Goal: Transaction & Acquisition: Purchase product/service

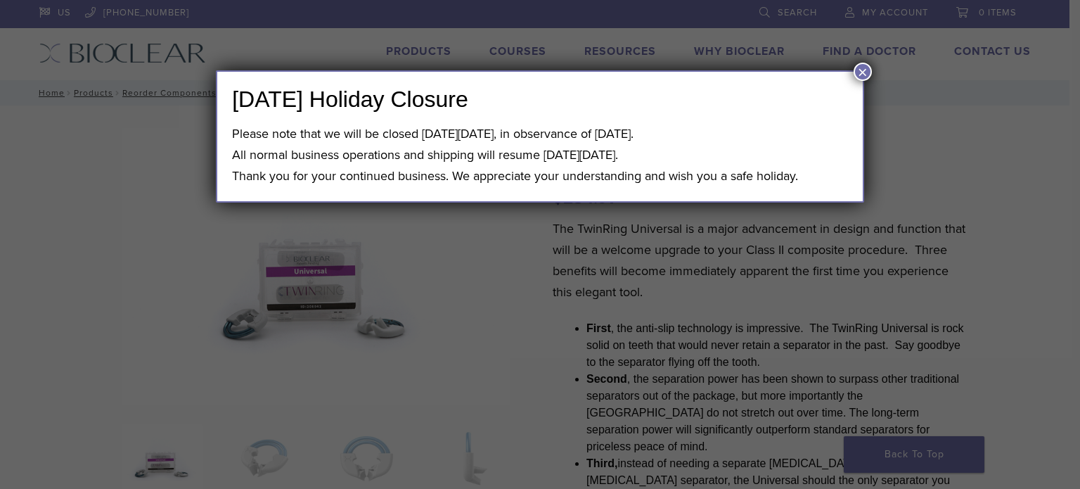
click at [860, 70] on button "×" at bounding box center [862, 72] width 18 height 18
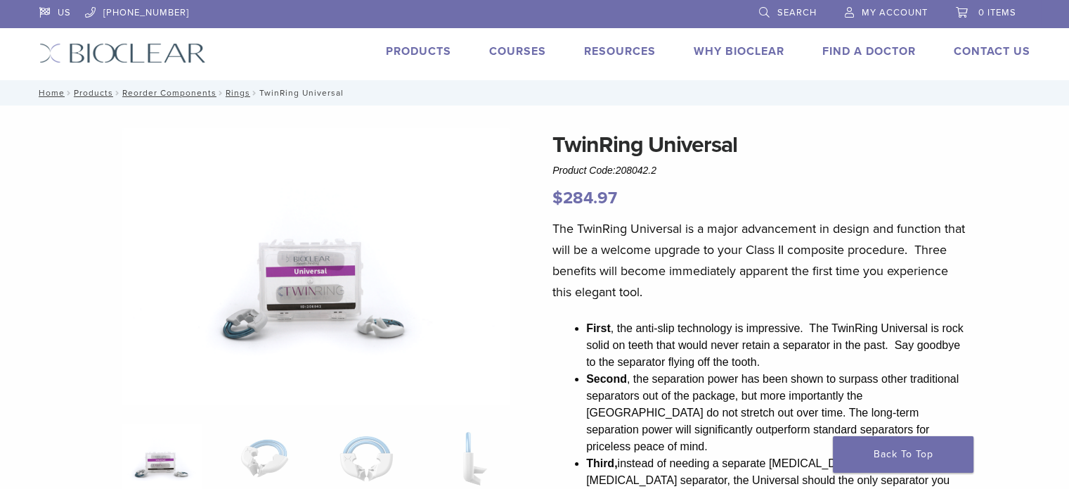
click at [430, 47] on link "Products" at bounding box center [418, 51] width 65 height 14
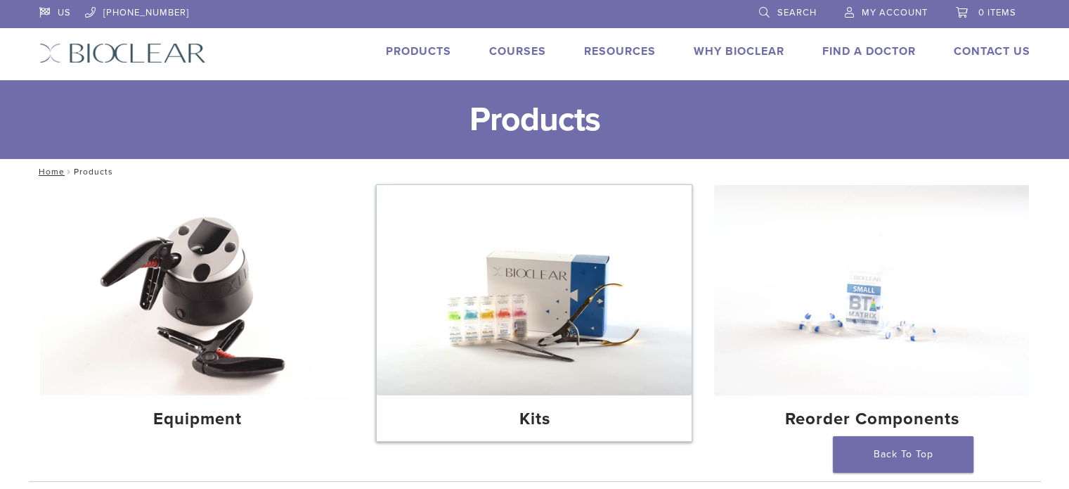
click at [564, 417] on h4 "Kits" at bounding box center [534, 418] width 292 height 25
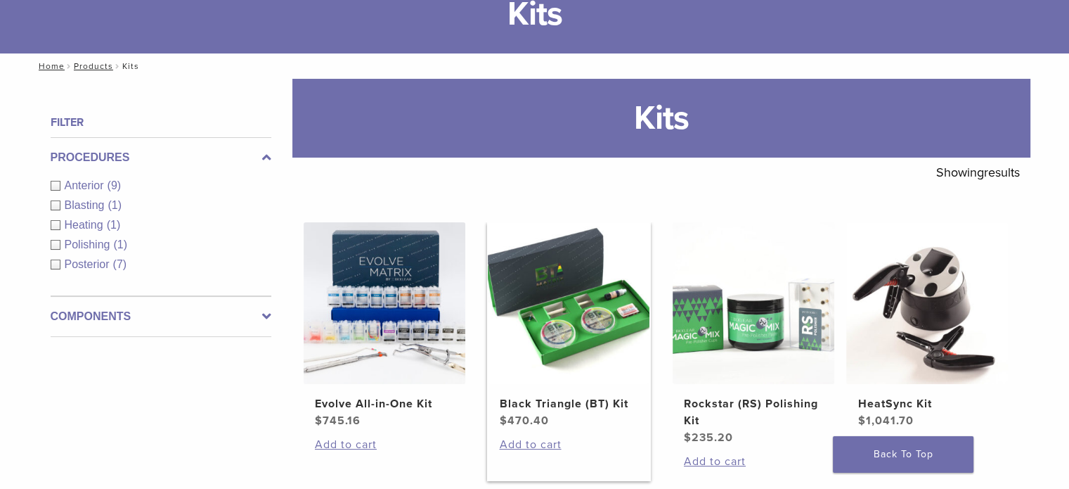
scroll to position [141, 0]
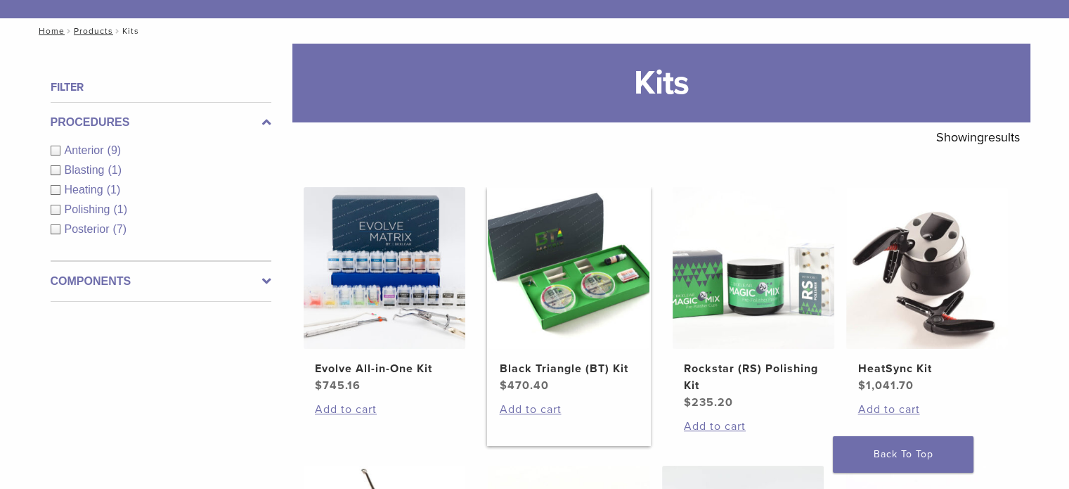
click at [562, 366] on h2 "Black Triangle (BT) Kit" at bounding box center [568, 368] width 139 height 17
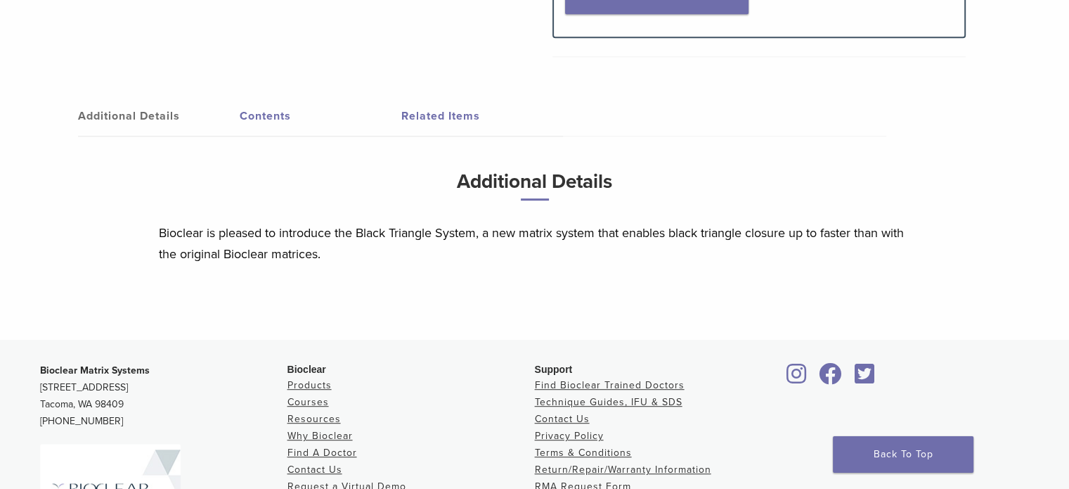
scroll to position [703, 0]
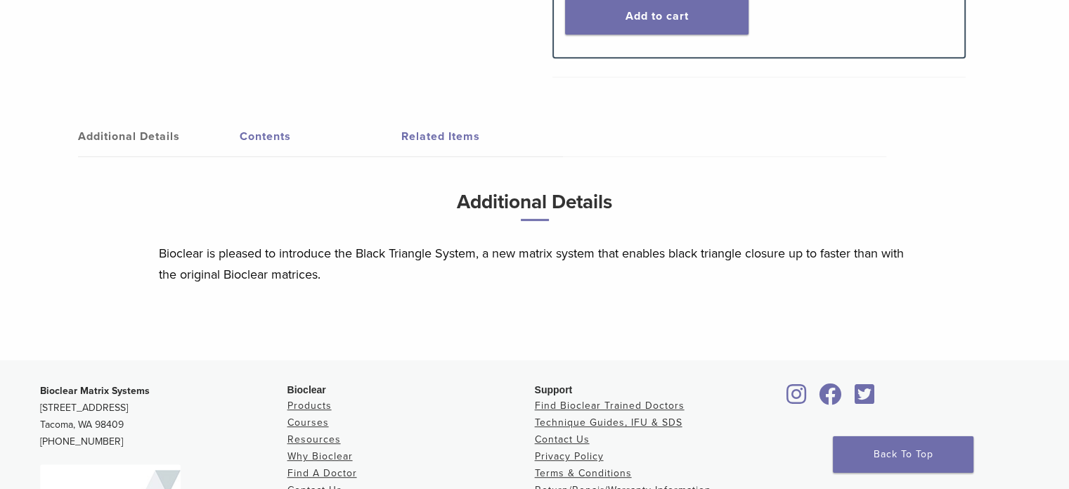
click at [251, 136] on link "Contents" at bounding box center [321, 136] width 162 height 39
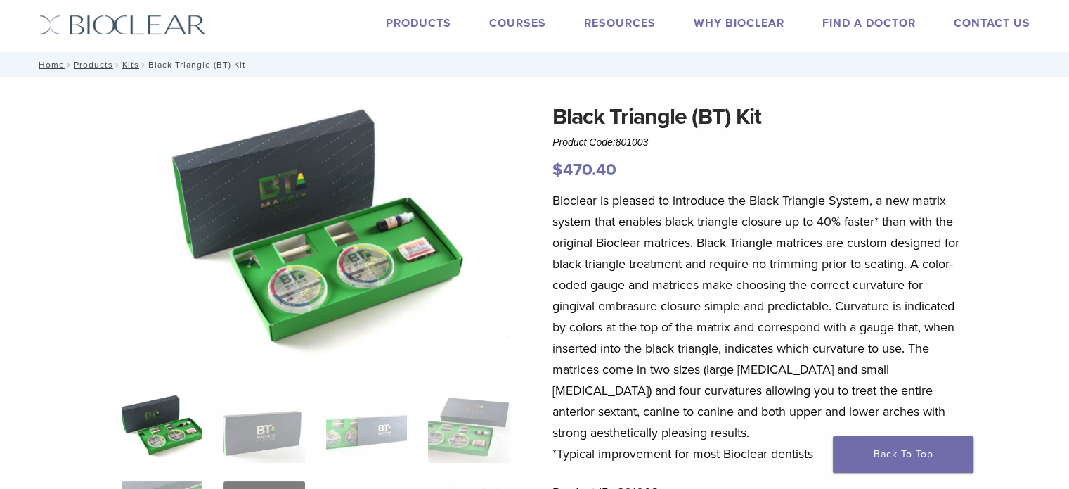
scroll to position [0, 0]
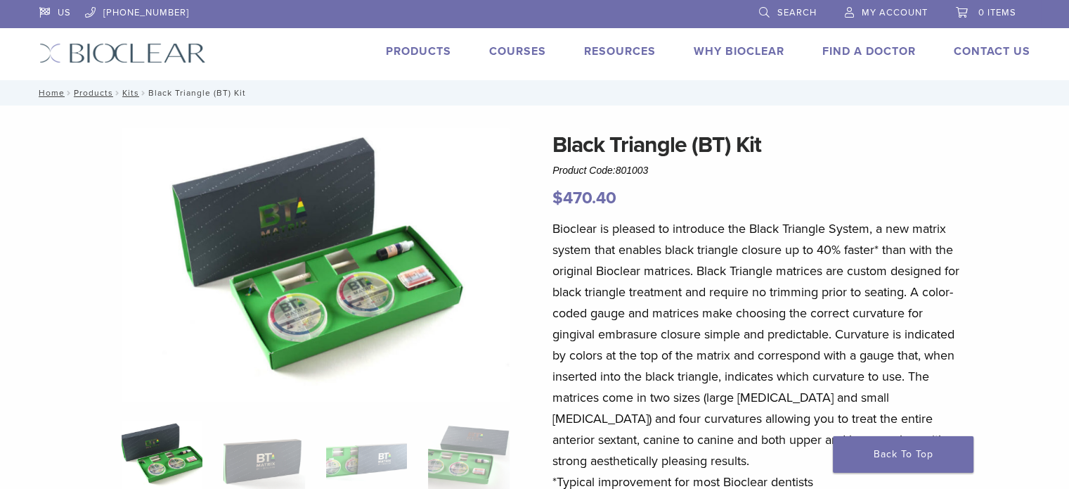
click at [440, 48] on link "Products" at bounding box center [418, 51] width 65 height 14
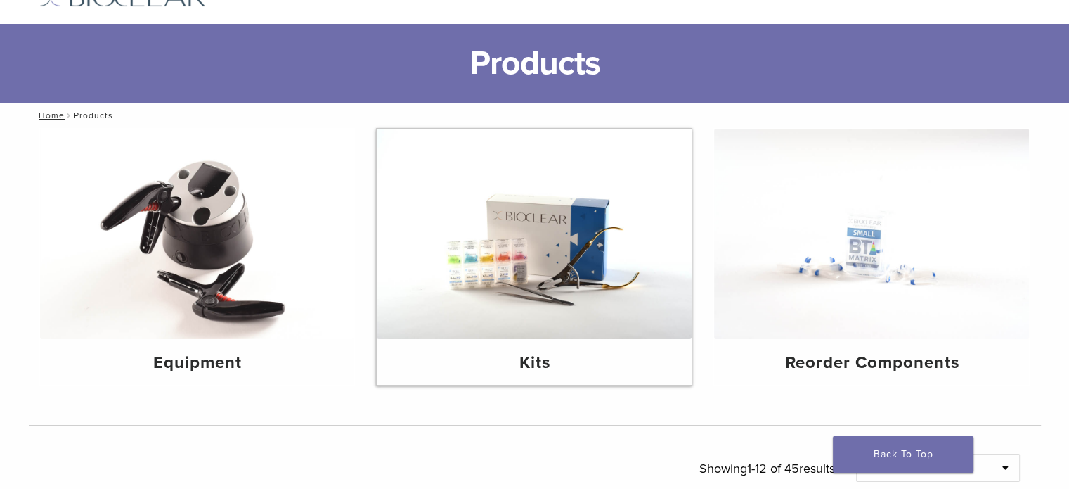
scroll to position [141, 0]
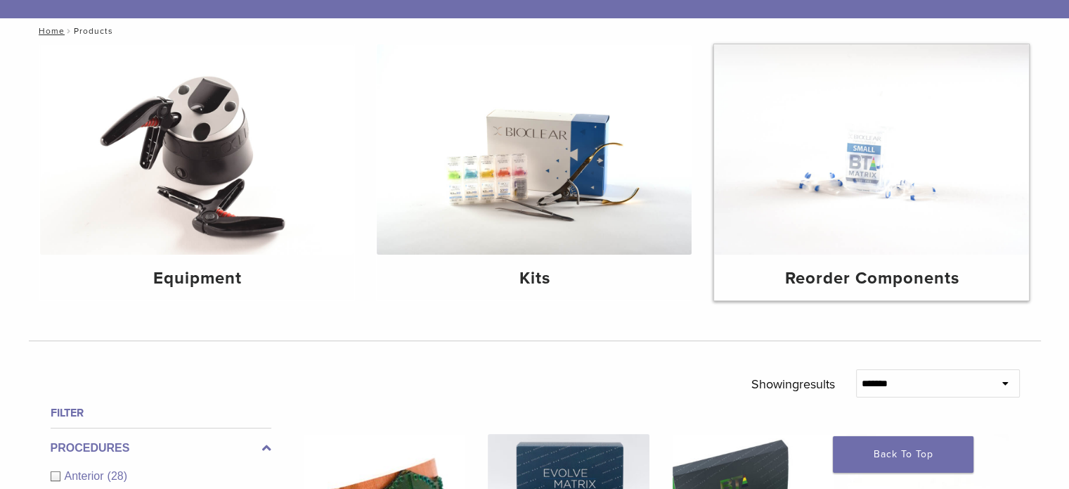
click at [789, 261] on div "Reorder Components" at bounding box center [871, 277] width 315 height 46
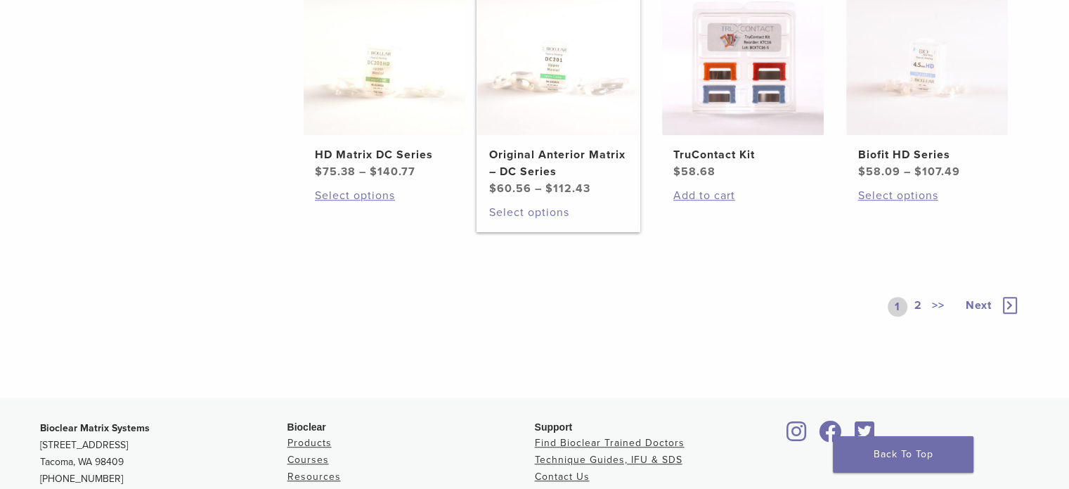
scroll to position [914, 0]
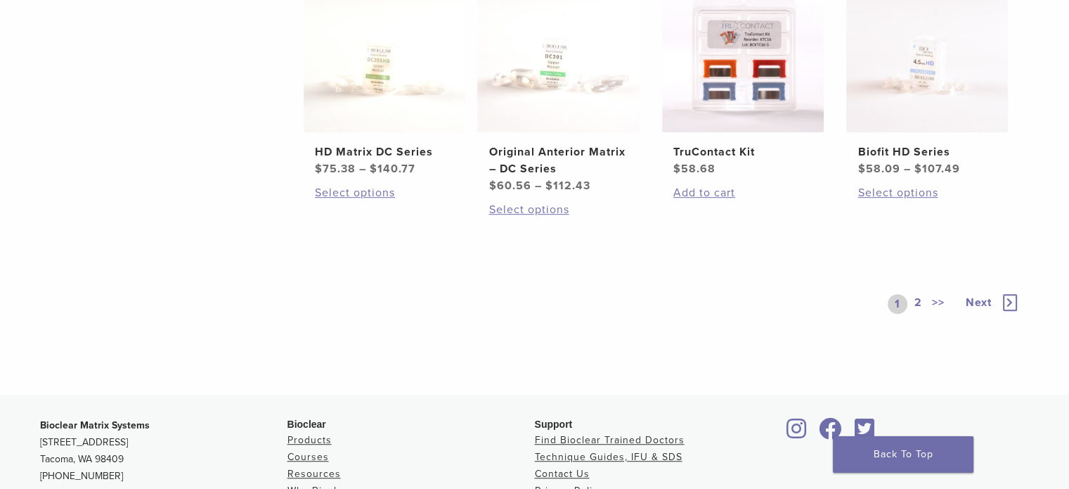
click at [1011, 298] on icon at bounding box center [1010, 302] width 14 height 17
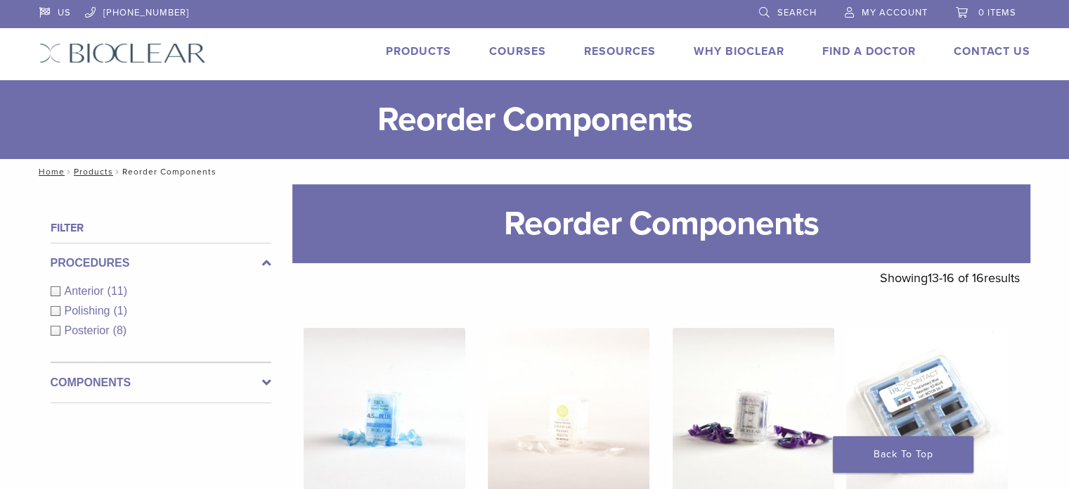
click at [56, 295] on div "Anterior (11)" at bounding box center [161, 291] width 221 height 17
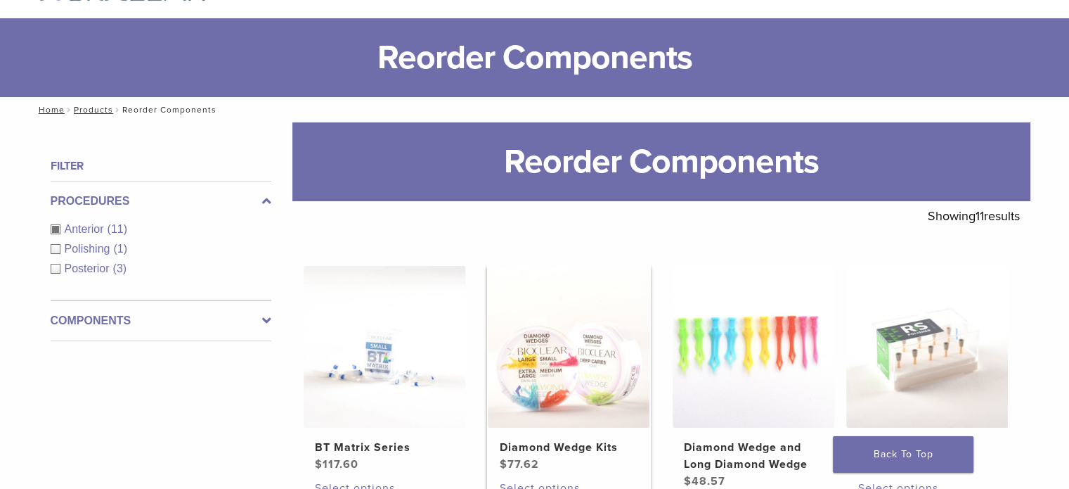
scroll to position [141, 0]
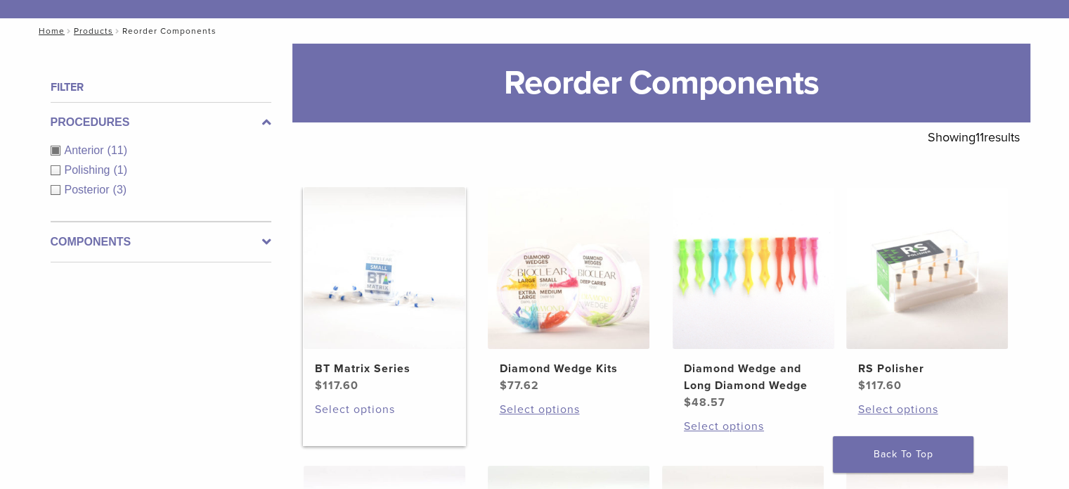
click at [366, 407] on link "Select options" at bounding box center [384, 409] width 139 height 17
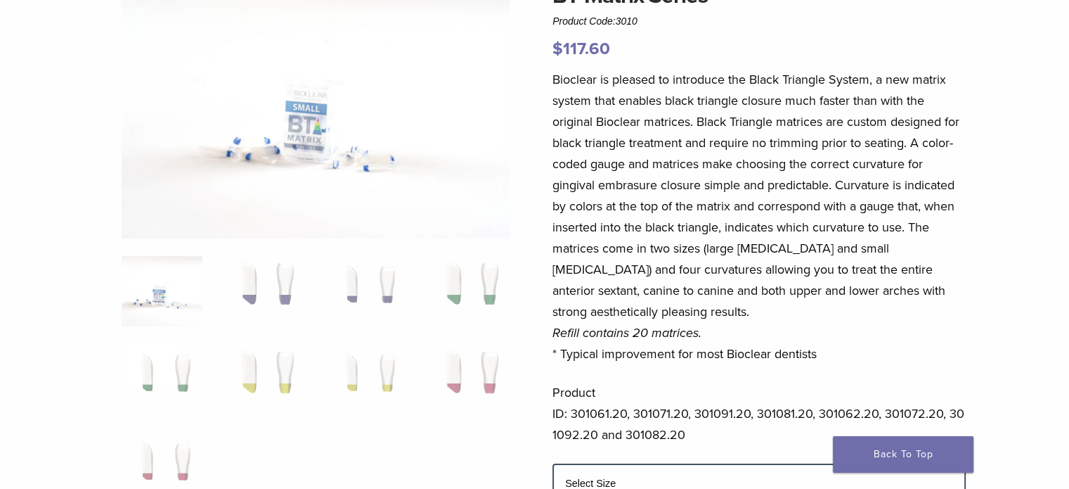
scroll to position [141, 0]
